Goal: Task Accomplishment & Management: Use online tool/utility

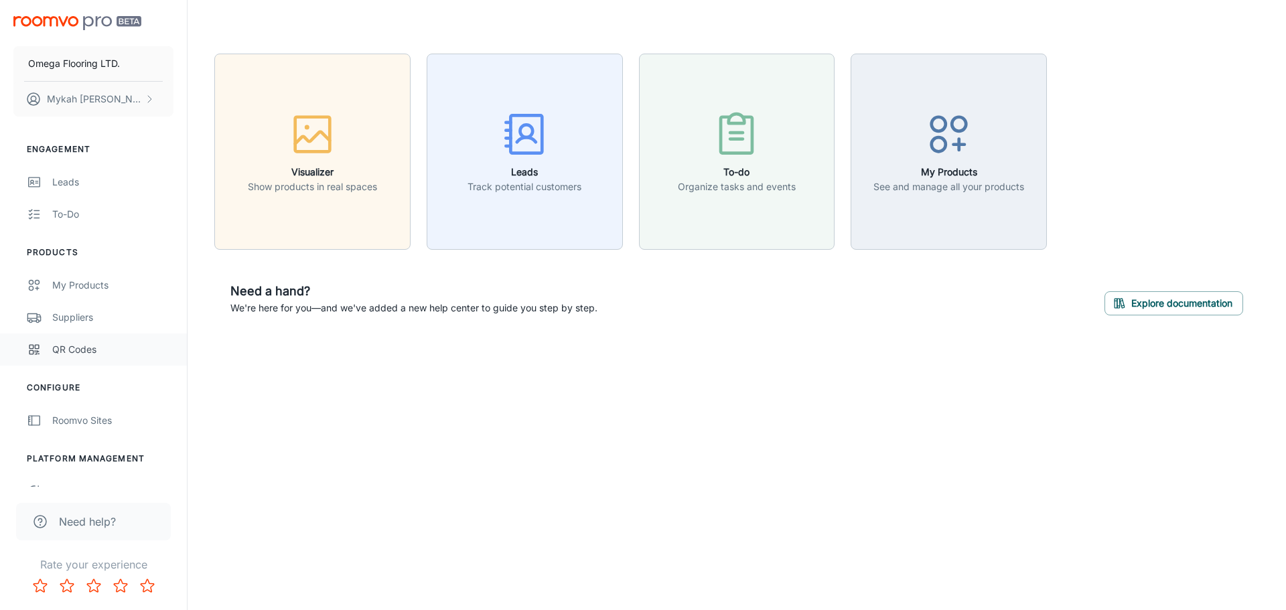
click at [103, 344] on div "QR Codes" at bounding box center [112, 349] width 121 height 15
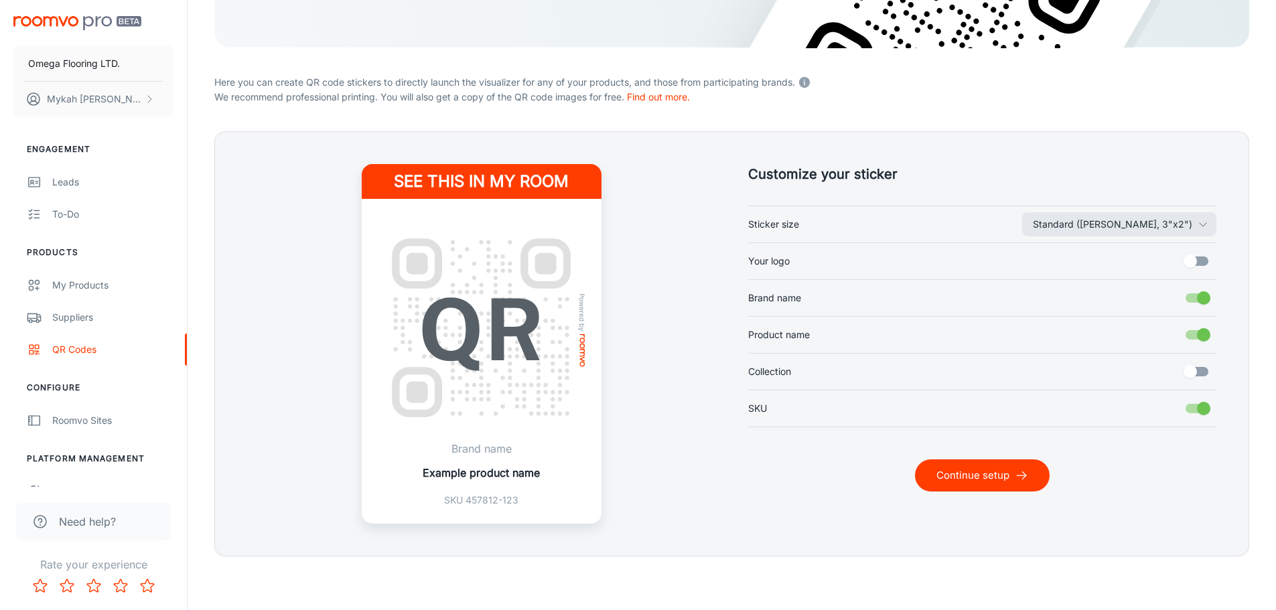
click at [961, 468] on button "Continue setup" at bounding box center [982, 476] width 135 height 32
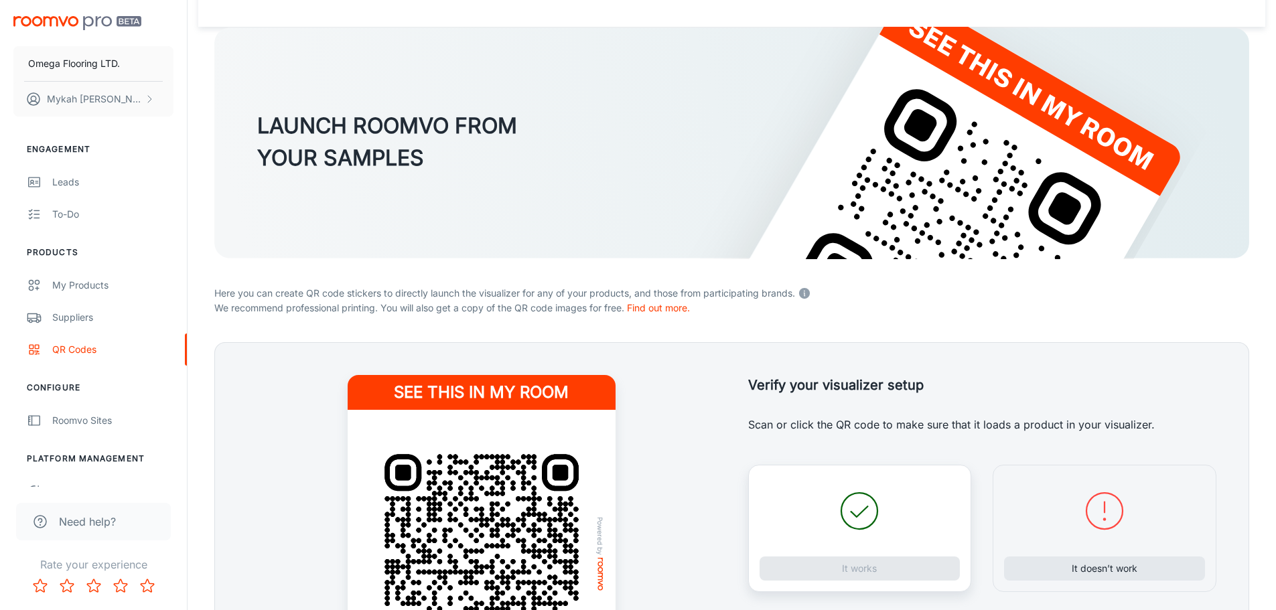
scroll to position [262, 0]
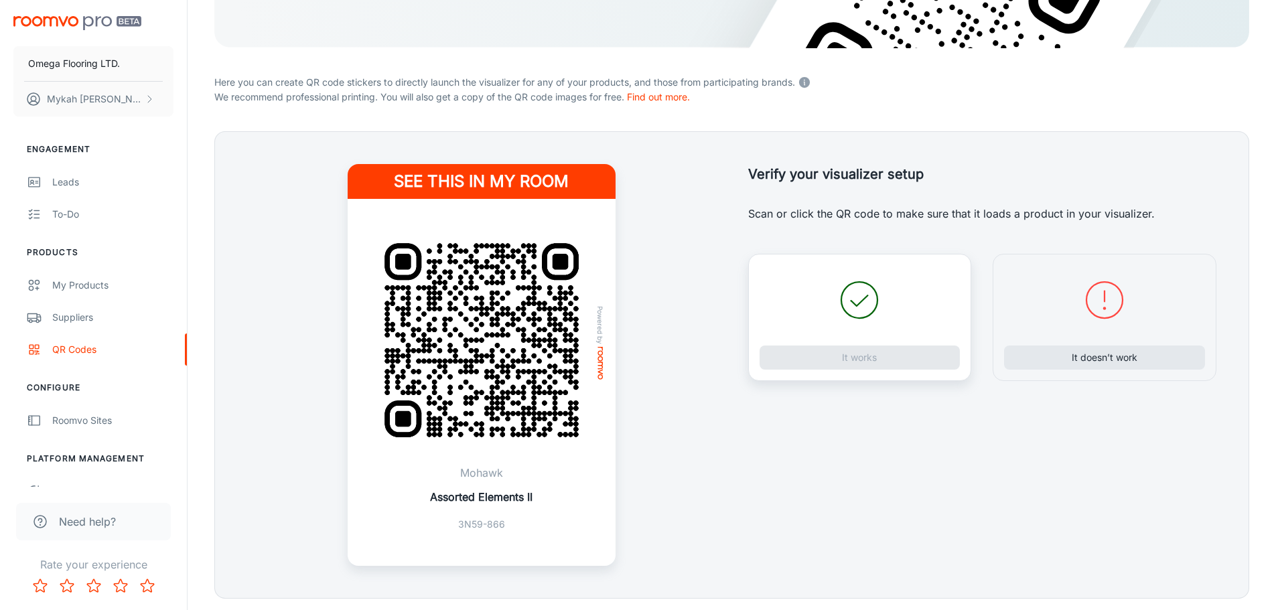
click at [491, 366] on img at bounding box center [482, 340] width 236 height 236
click at [894, 354] on button "It works" at bounding box center [860, 358] width 201 height 24
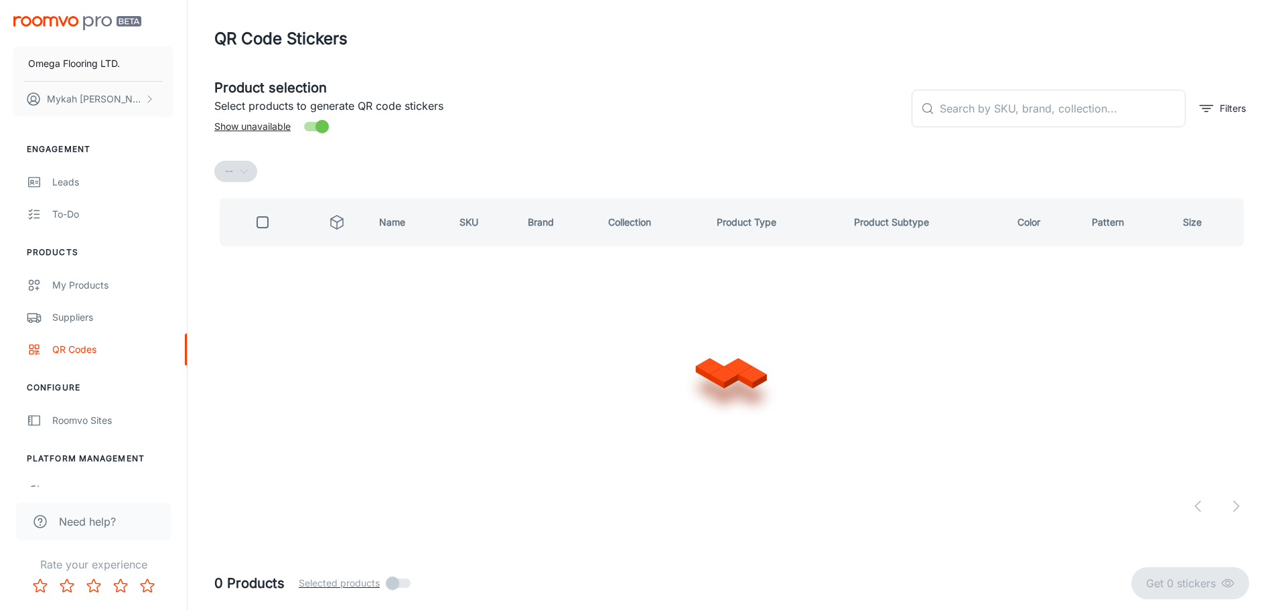
scroll to position [0, 0]
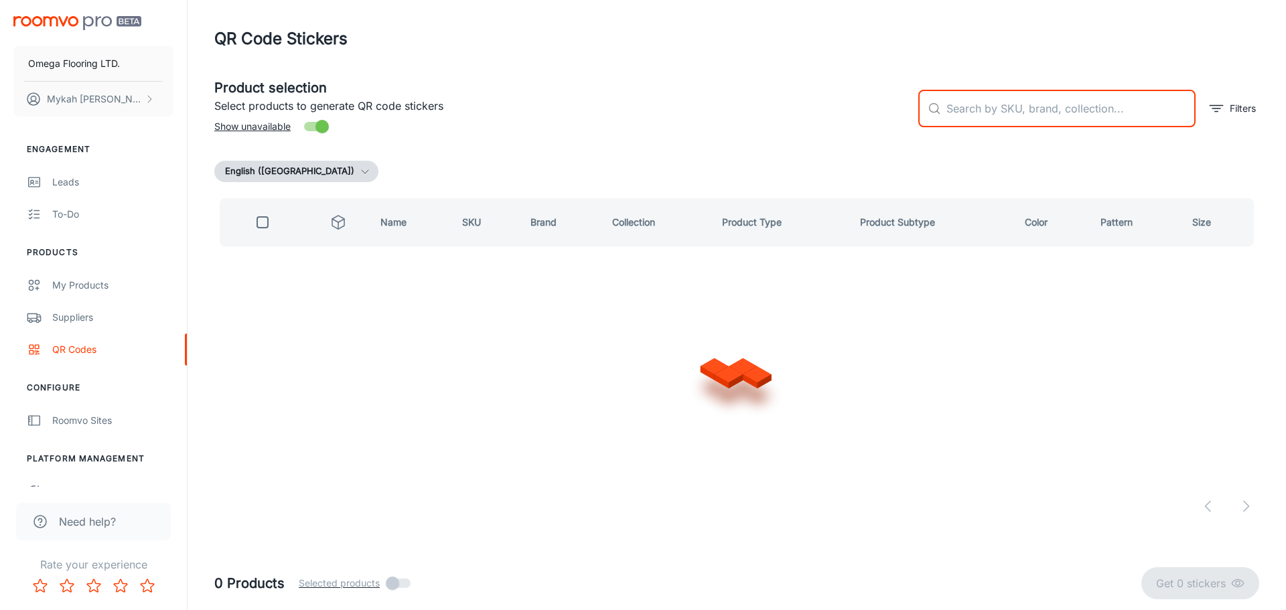
click at [954, 119] on input "text" at bounding box center [1070, 109] width 249 height 38
type input "d"
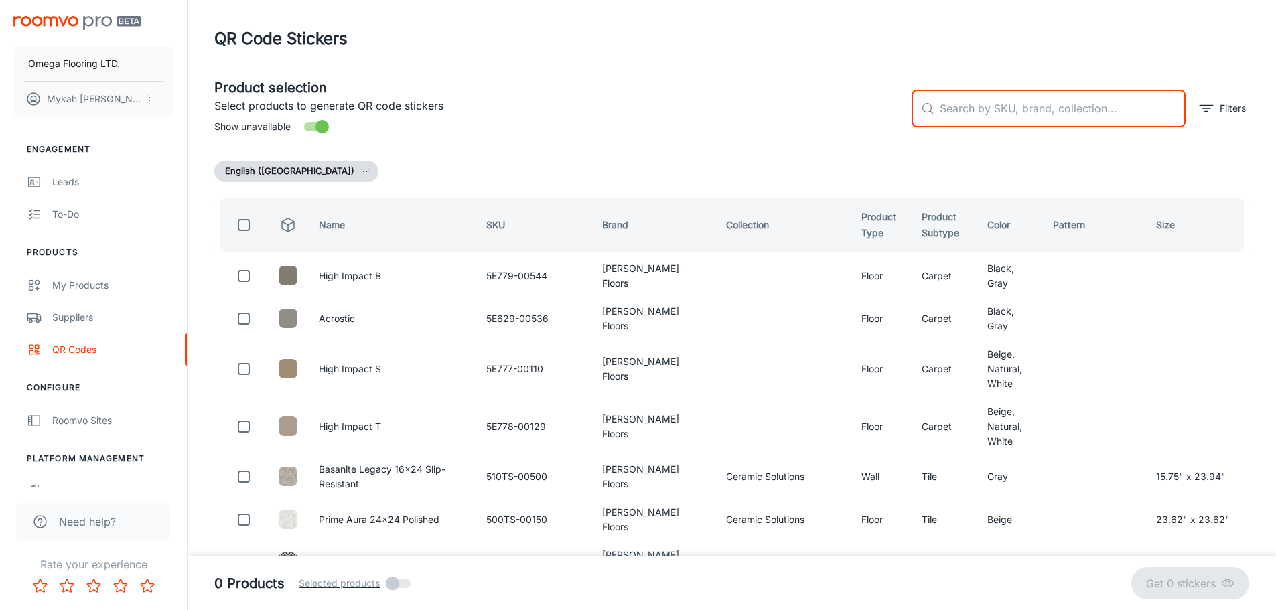
click at [1070, 118] on input "text" at bounding box center [1063, 109] width 246 height 38
type input "1"
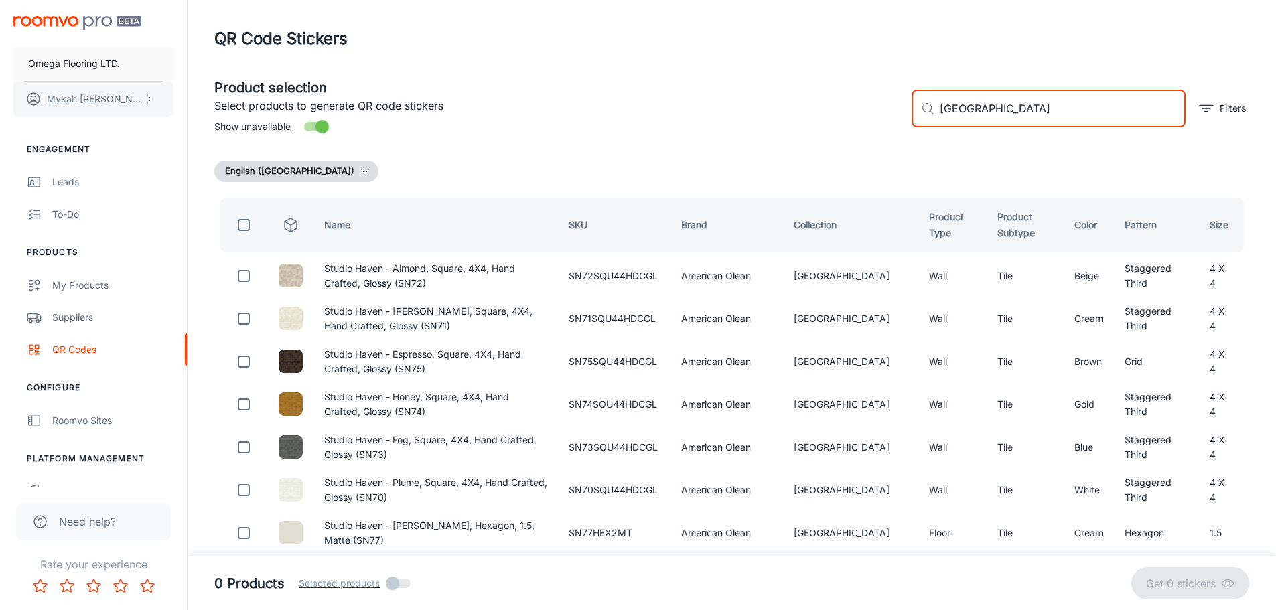
type input "[GEOGRAPHIC_DATA]"
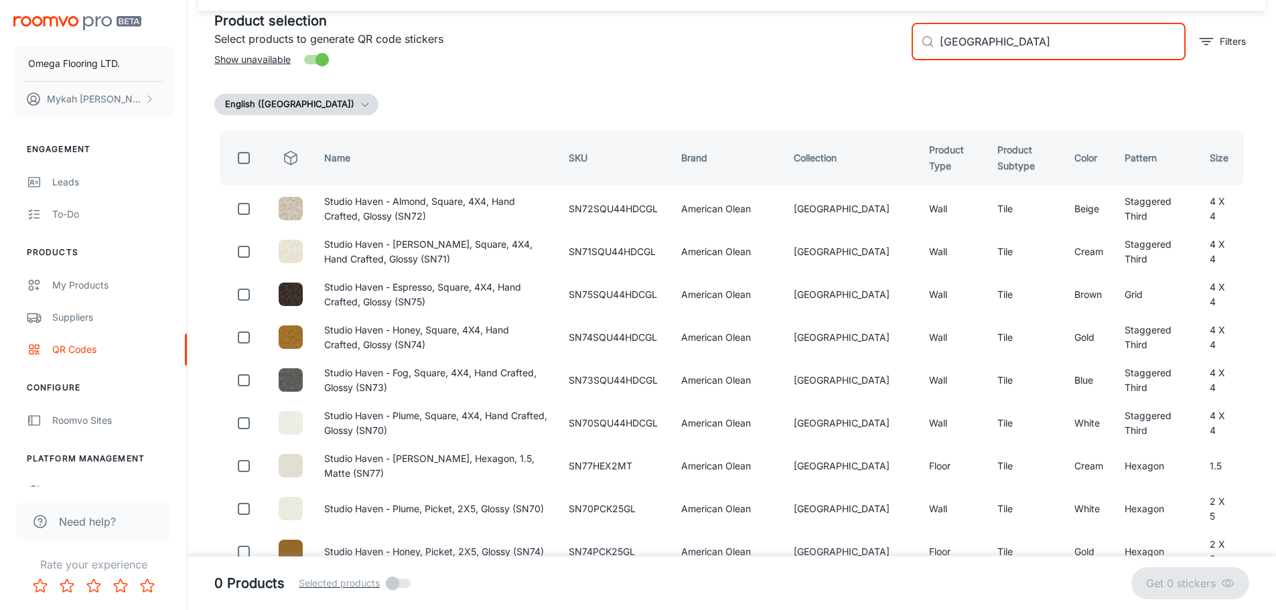
scroll to position [134, 0]
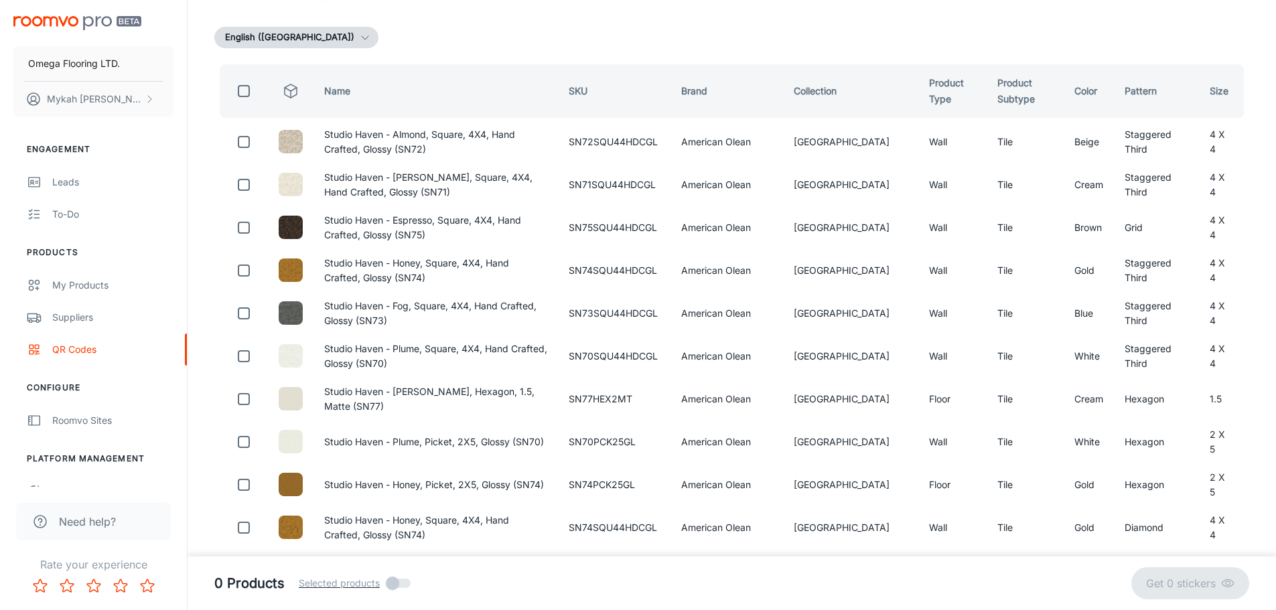
click at [476, 28] on div "English ([GEOGRAPHIC_DATA])" at bounding box center [731, 37] width 1035 height 21
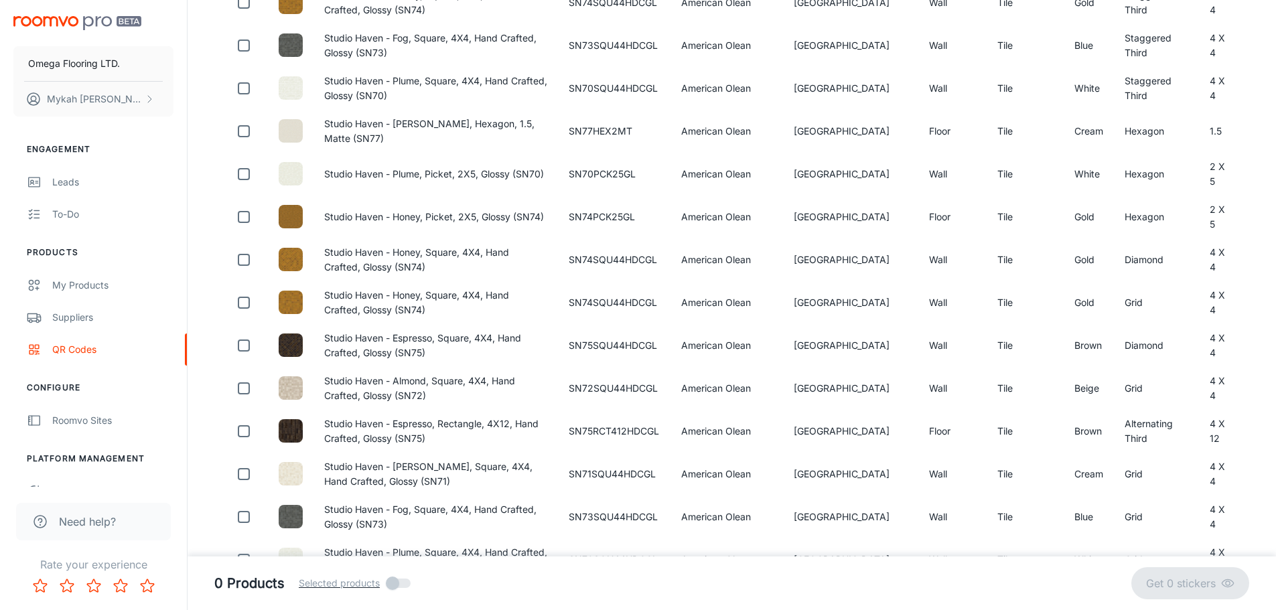
scroll to position [536, 0]
